Goal: Transaction & Acquisition: Book appointment/travel/reservation

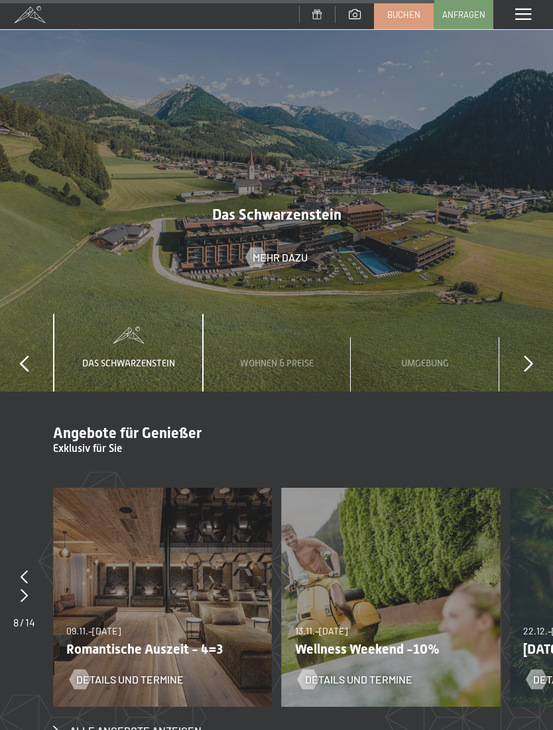
scroll to position [3907, 0]
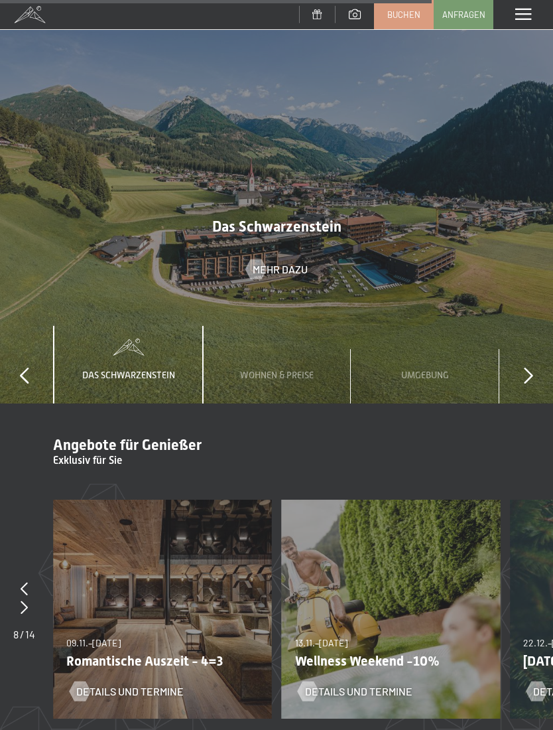
click at [386, 19] on link "Buchen" at bounding box center [404, 15] width 58 height 28
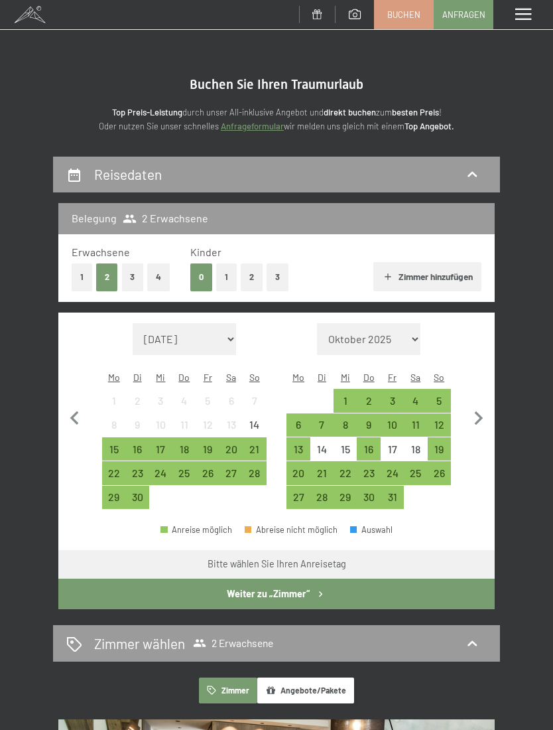
click at [233, 468] on div "27" at bounding box center [231, 478] width 21 height 21
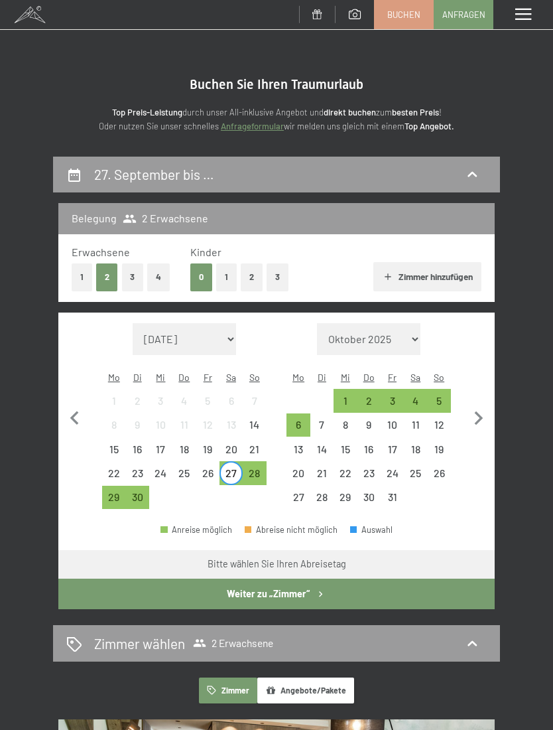
click at [139, 491] on div "30" at bounding box center [137, 501] width 21 height 21
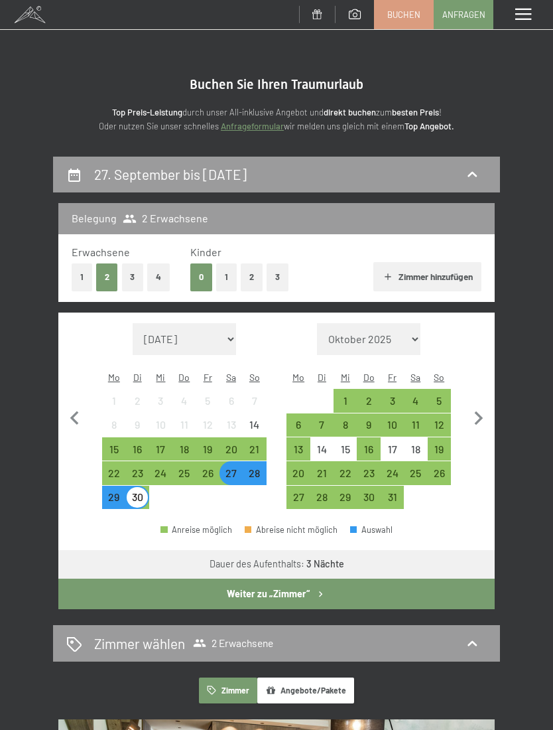
click at [216, 585] on button "Weiter zu „Zimmer“" at bounding box center [276, 593] width 436 height 31
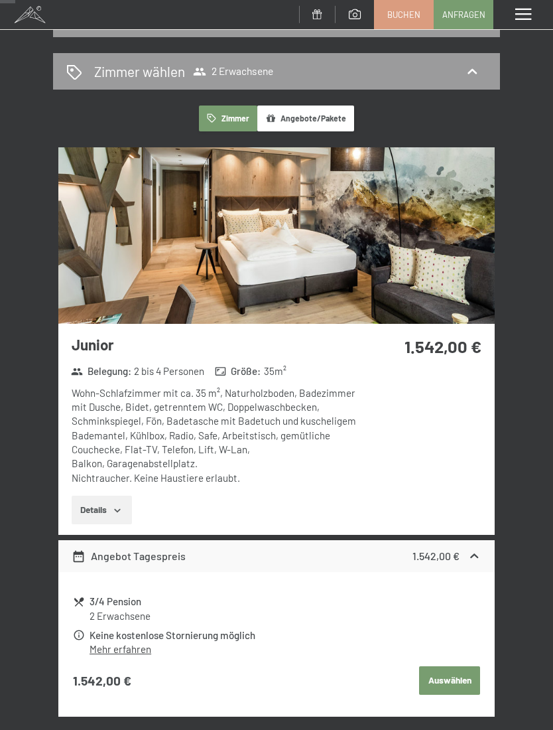
click at [248, 68] on span "2 Erwachsene" at bounding box center [233, 71] width 80 height 13
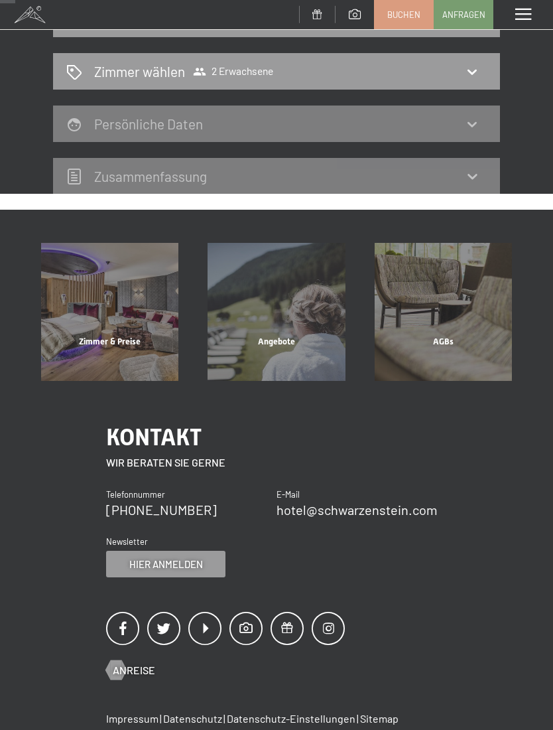
click at [473, 68] on icon at bounding box center [472, 72] width 16 height 16
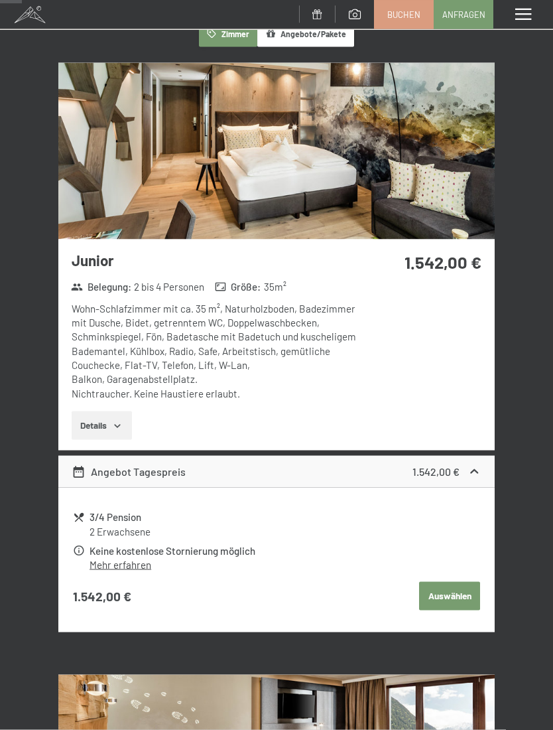
scroll to position [316, 0]
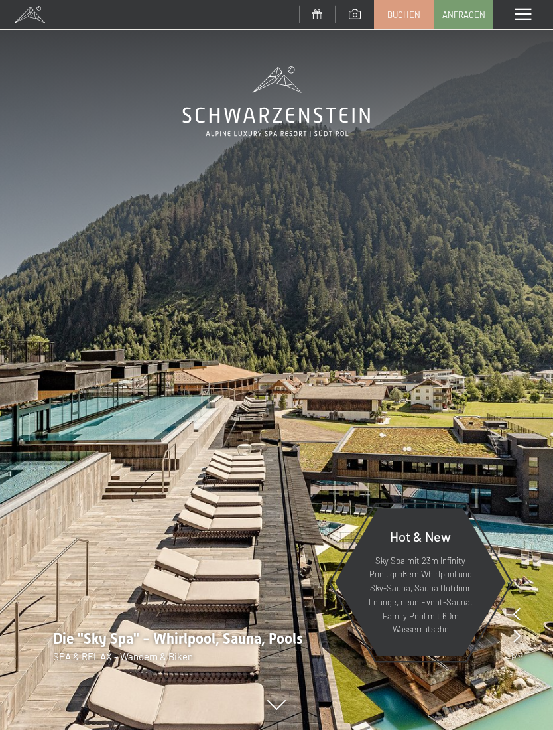
click at [389, 9] on span "Buchen" at bounding box center [403, 15] width 33 height 12
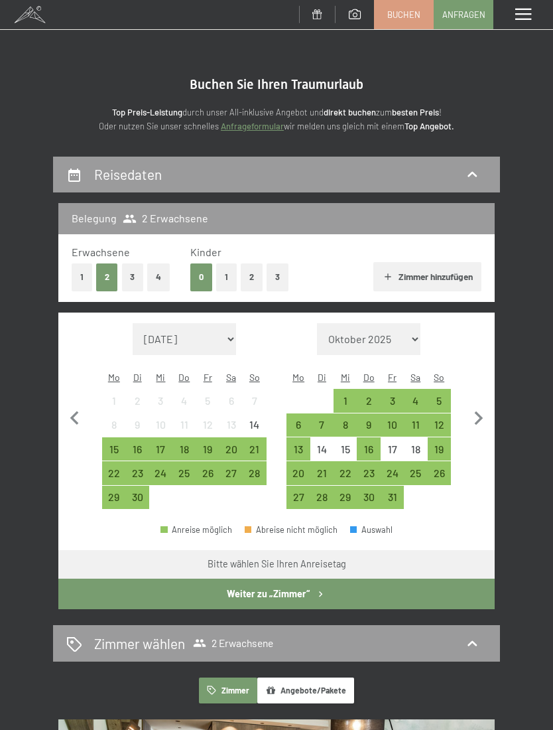
click at [74, 275] on button "1" at bounding box center [82, 276] width 21 height 27
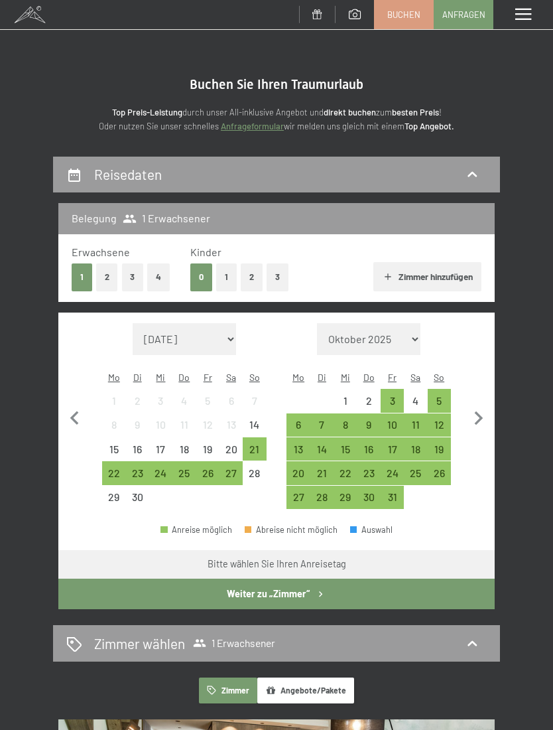
click at [231, 468] on div "27" at bounding box center [231, 478] width 21 height 21
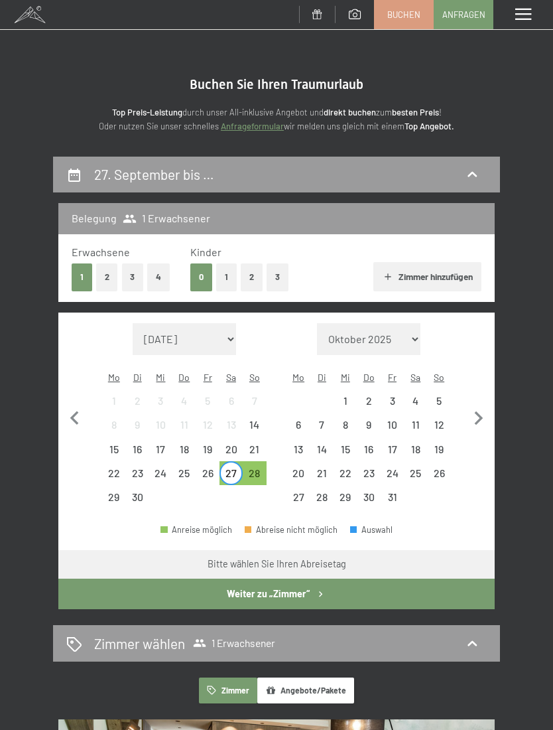
click at [136, 491] on div "30" at bounding box center [137, 501] width 21 height 21
